Goal: Find specific page/section: Find specific page/section

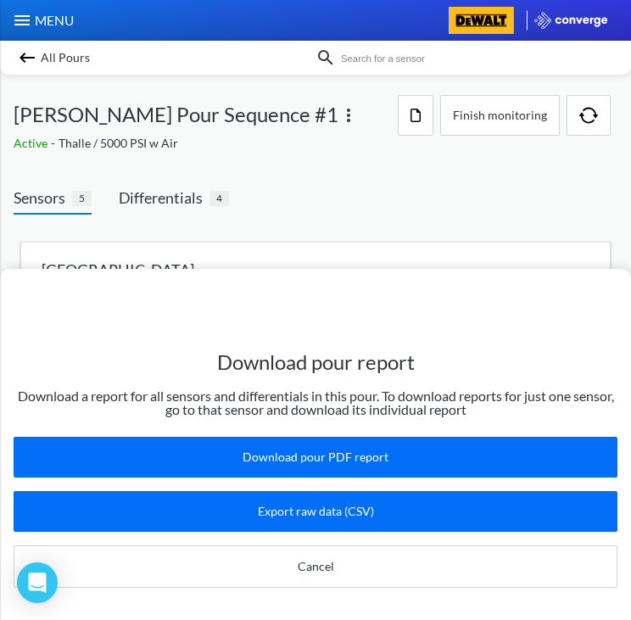
click at [39, 51] on div "All Pours" at bounding box center [165, 58] width 302 height 24
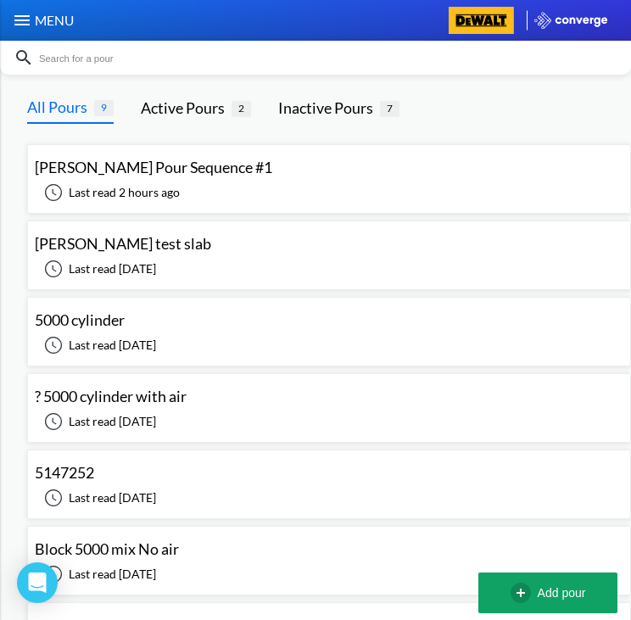
click at [192, 168] on span "[PERSON_NAME] Pour Sequence #1" at bounding box center [153, 167] width 237 height 19
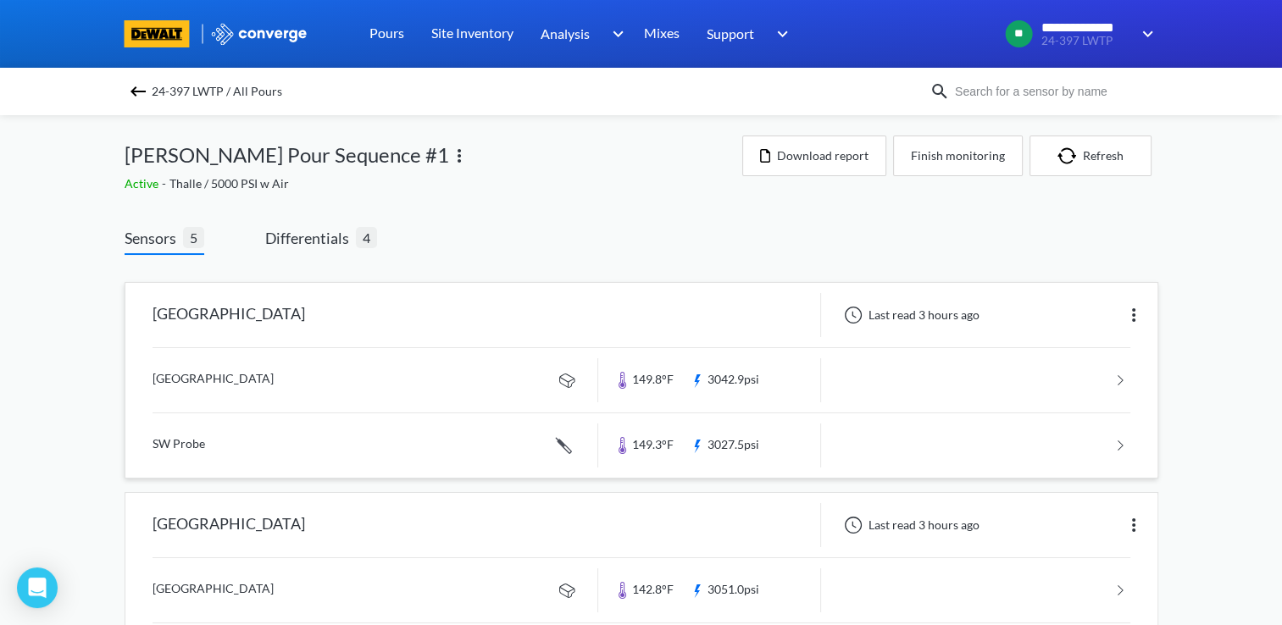
click at [347, 381] on link at bounding box center [642, 380] width 978 height 64
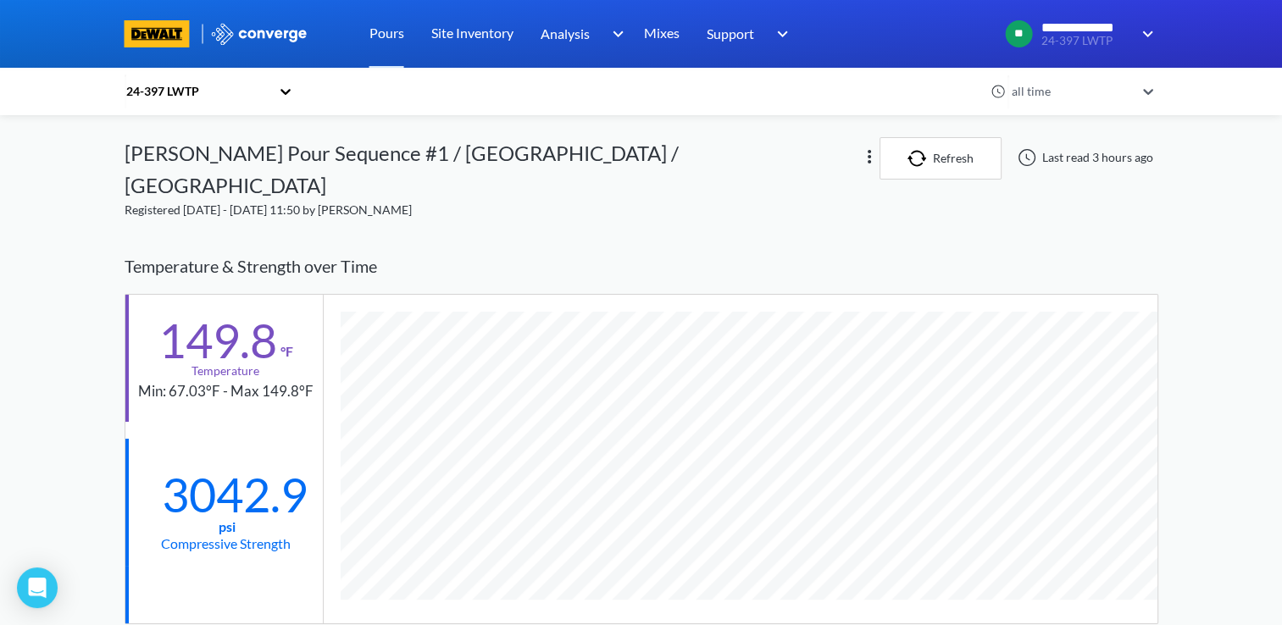
scroll to position [1225, 1034]
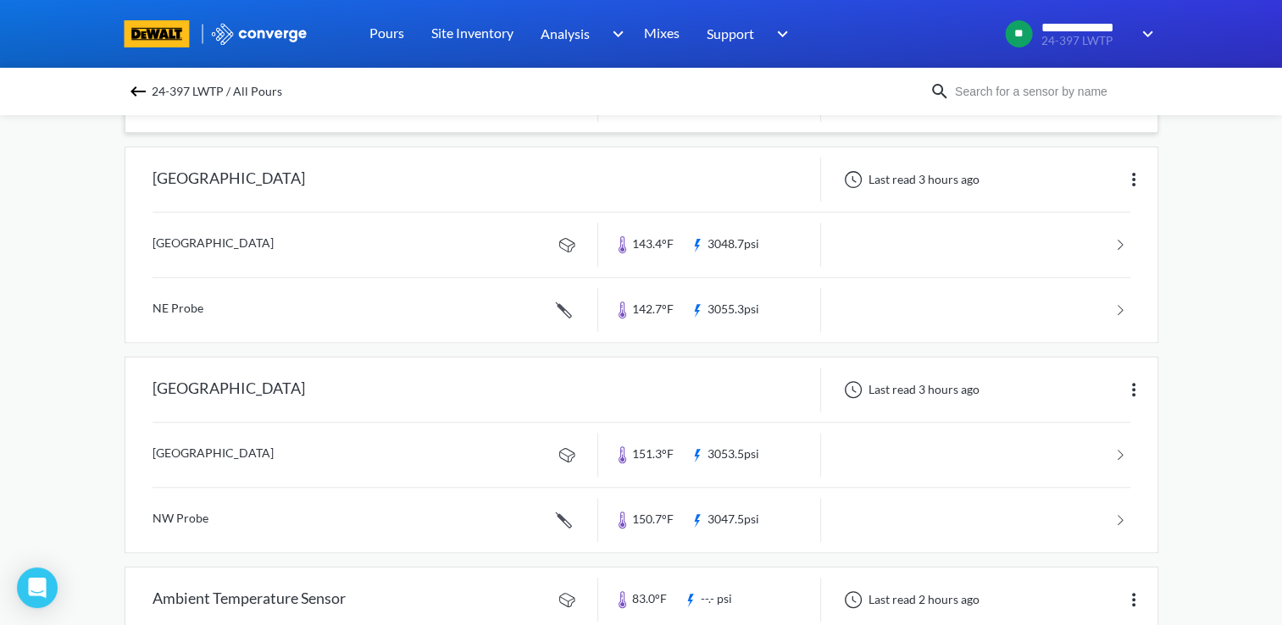
scroll to position [593, 0]
